Goal: Navigation & Orientation: Understand site structure

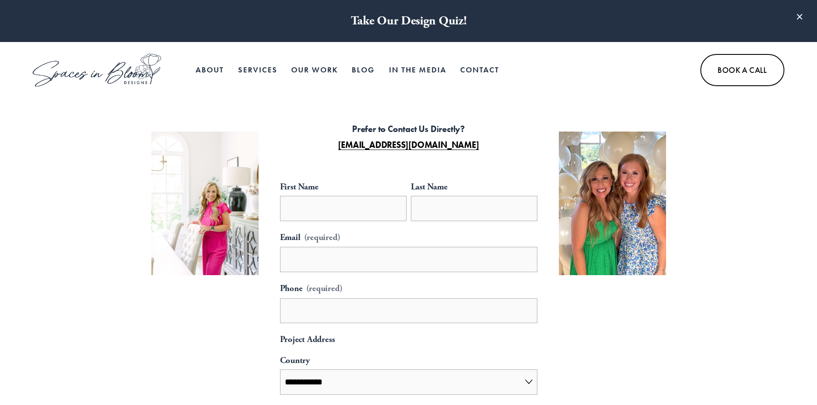
select select "**"
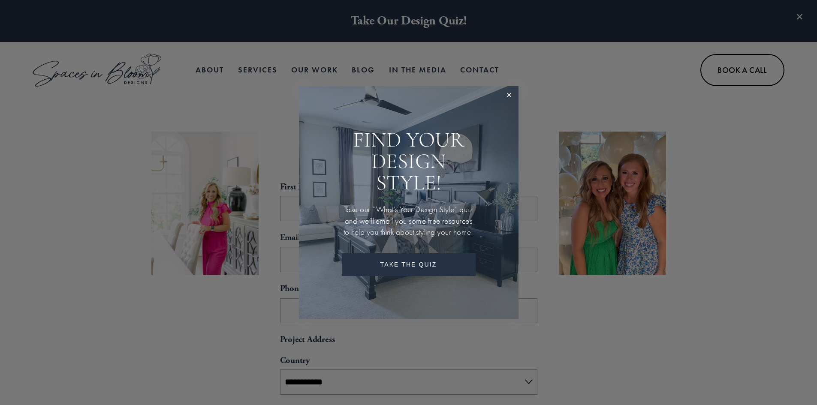
click at [749, 275] on div at bounding box center [408, 202] width 817 height 405
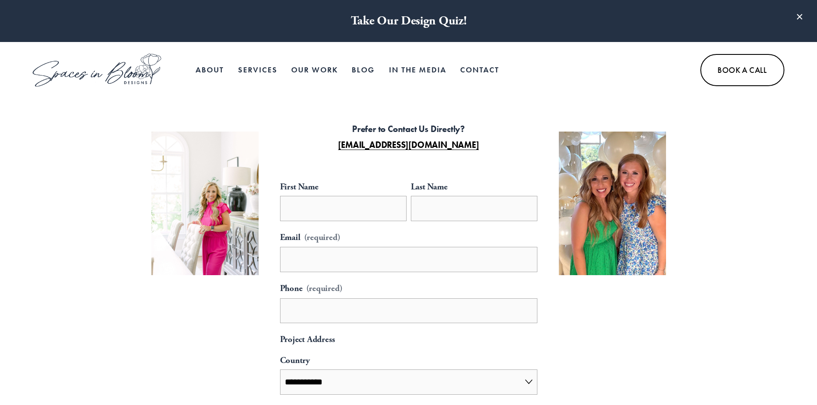
click at [204, 70] on link "About" at bounding box center [210, 70] width 28 height 17
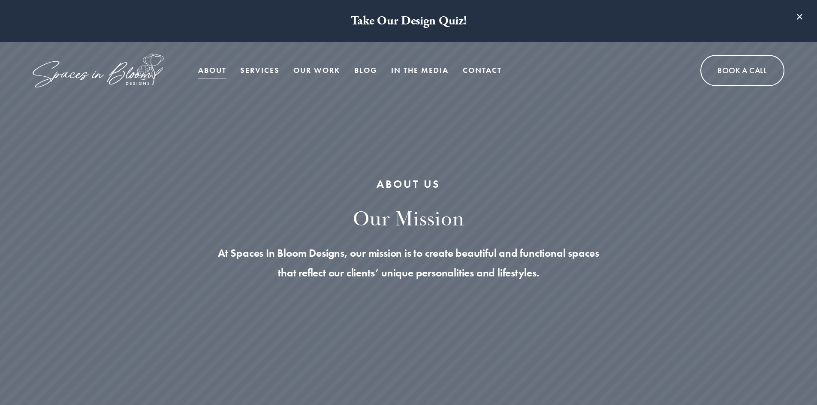
click at [329, 71] on link "Our Work" at bounding box center [316, 70] width 47 height 17
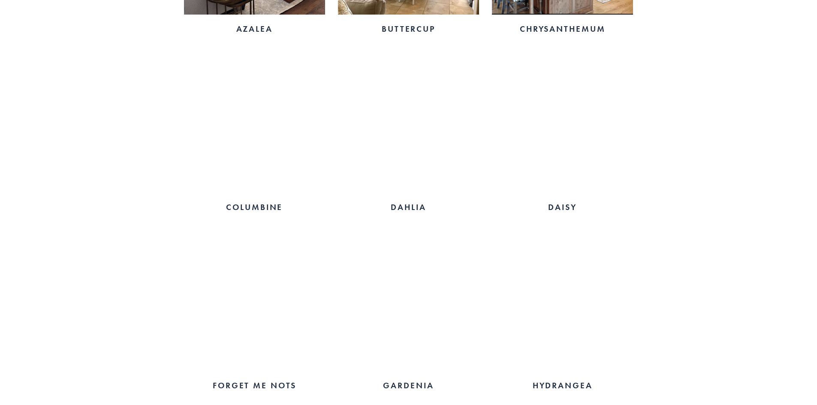
scroll to position [772, 0]
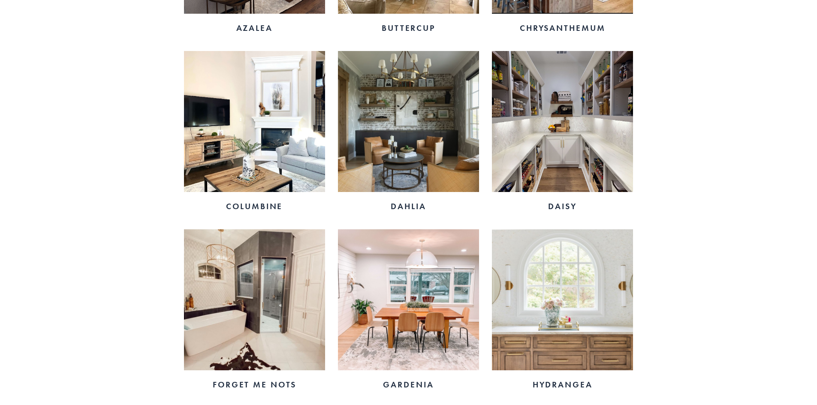
click at [224, 151] on img at bounding box center [254, 121] width 141 height 141
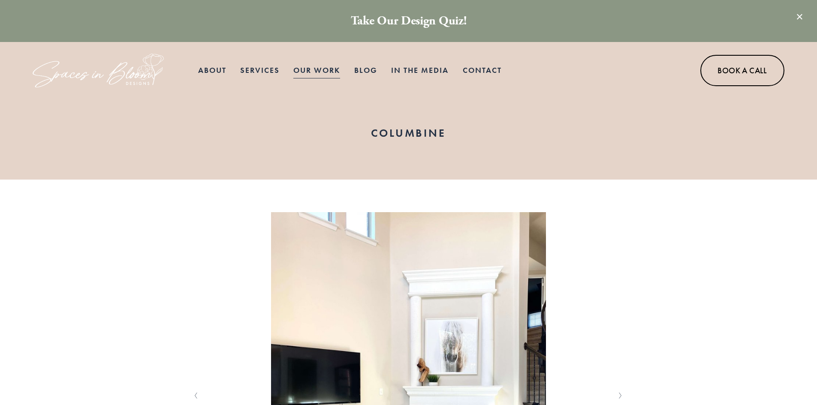
click at [252, 69] on link "Services" at bounding box center [259, 70] width 39 height 17
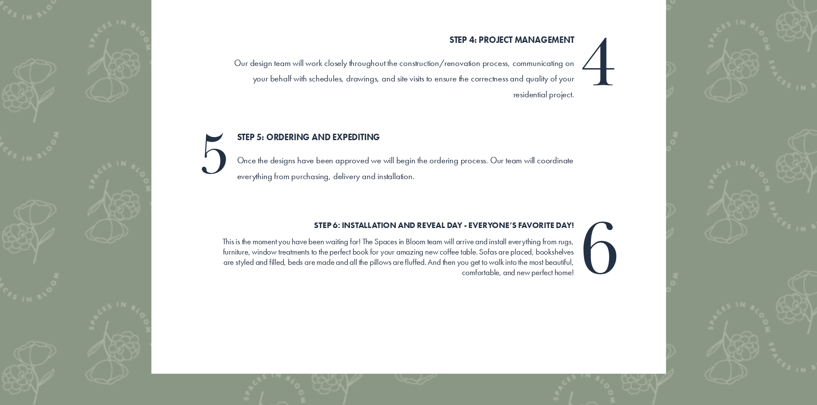
scroll to position [2317, 0]
